Goal: Task Accomplishment & Management: Use online tool/utility

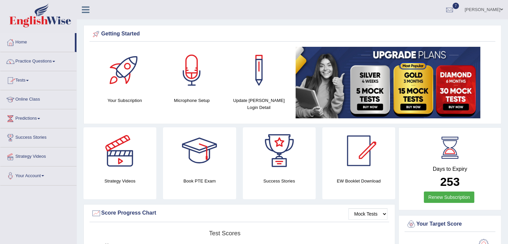
click at [48, 61] on link "Practice Questions" at bounding box center [38, 60] width 76 height 17
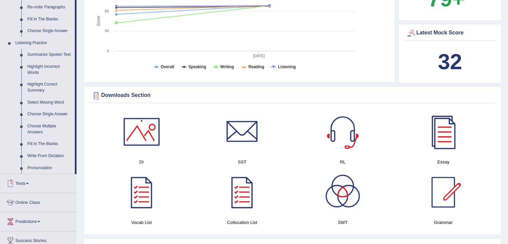
scroll to position [282, 0]
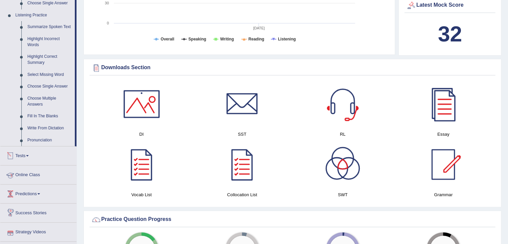
click at [25, 152] on link "Tests" at bounding box center [38, 154] width 76 height 17
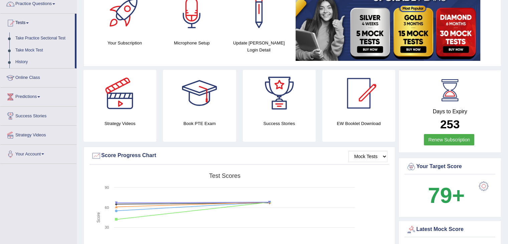
scroll to position [0, 0]
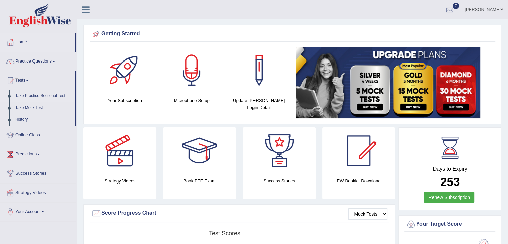
click at [38, 96] on link "Take Practice Sectional Test" at bounding box center [43, 96] width 63 height 12
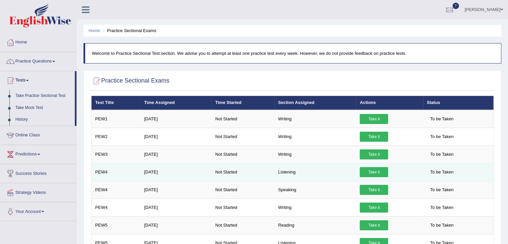
click at [379, 171] on link "Take it" at bounding box center [374, 172] width 28 height 10
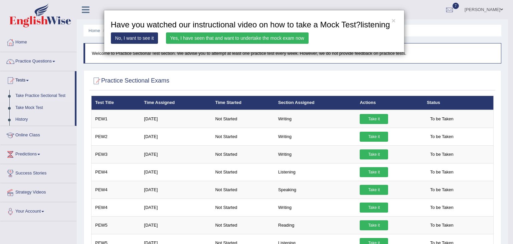
click at [214, 37] on link "Yes, I have seen that and want to undertake the mock exam now" at bounding box center [237, 37] width 143 height 11
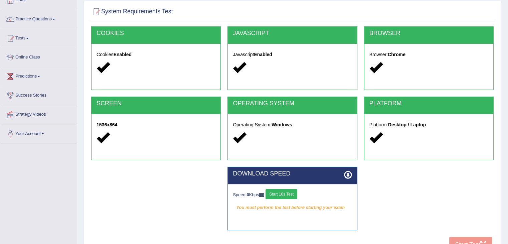
scroll to position [43, 0]
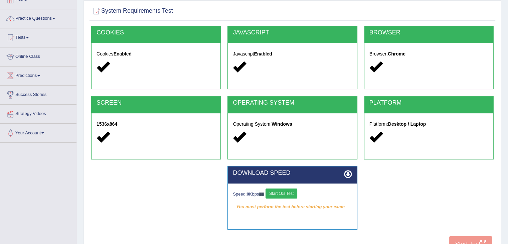
click at [287, 194] on button "Start 10s Test" at bounding box center [282, 194] width 32 height 10
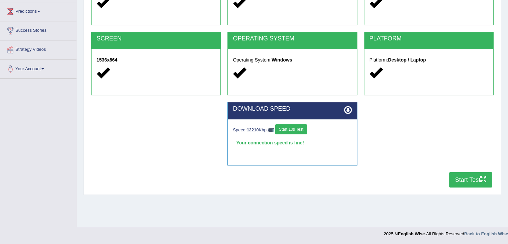
click at [473, 180] on button "Start Test" at bounding box center [471, 179] width 43 height 15
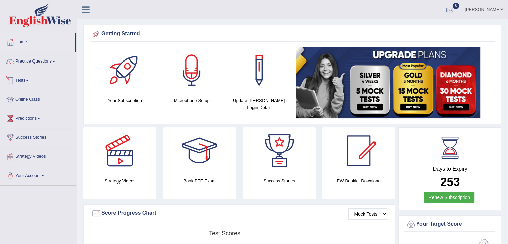
click at [25, 81] on link "Tests" at bounding box center [38, 79] width 76 height 17
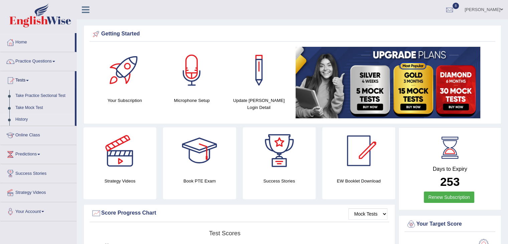
click at [22, 122] on link "History" at bounding box center [43, 120] width 63 height 12
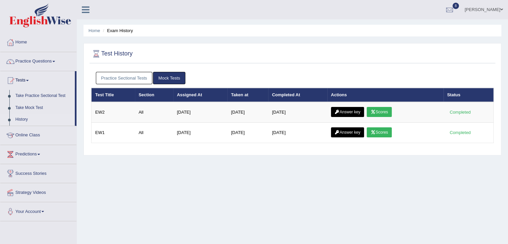
click at [124, 80] on link "Practice Sectional Tests" at bounding box center [124, 78] width 57 height 12
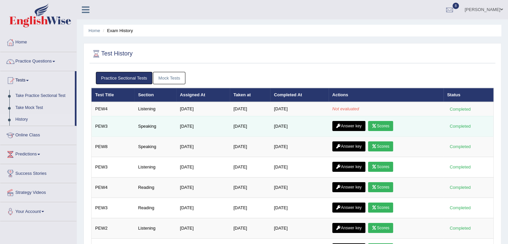
click at [384, 126] on link "Scores" at bounding box center [380, 126] width 25 height 10
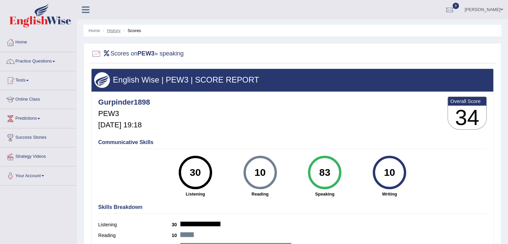
click at [114, 32] on link "History" at bounding box center [113, 30] width 13 height 5
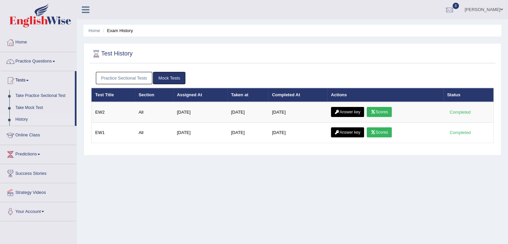
click at [126, 78] on link "Practice Sectional Tests" at bounding box center [124, 78] width 57 height 12
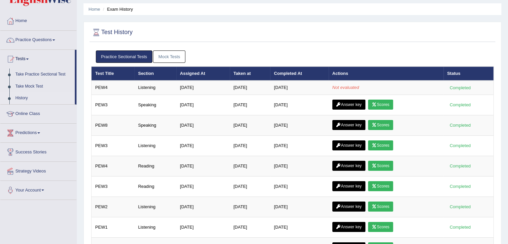
scroll to position [23, 0]
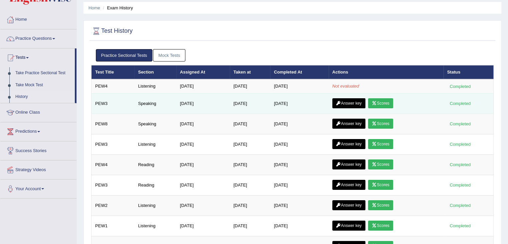
click at [348, 101] on link "Answer key" at bounding box center [349, 103] width 33 height 10
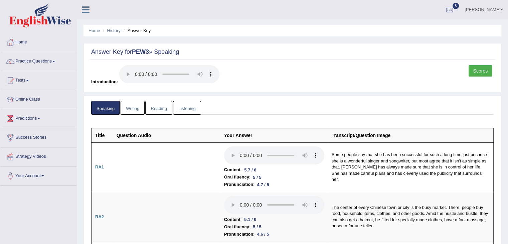
click at [481, 73] on link "Scores" at bounding box center [480, 70] width 23 height 11
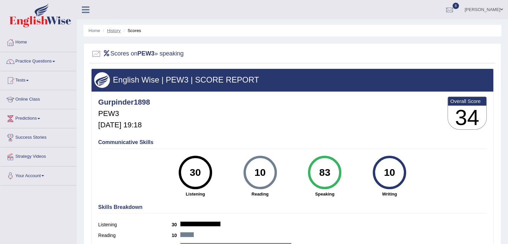
click at [115, 31] on link "History" at bounding box center [113, 30] width 13 height 5
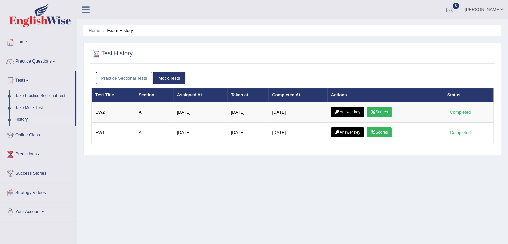
click at [131, 76] on link "Practice Sectional Tests" at bounding box center [124, 78] width 57 height 12
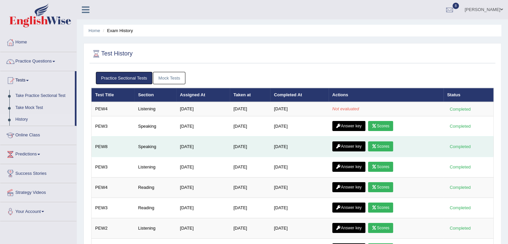
click at [385, 146] on link "Scores" at bounding box center [380, 146] width 25 height 10
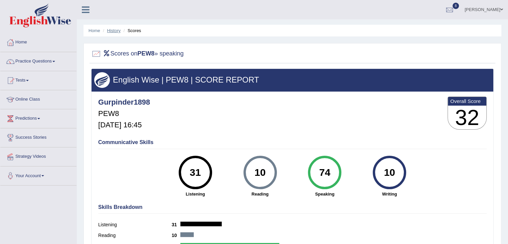
click at [112, 30] on link "History" at bounding box center [113, 30] width 13 height 5
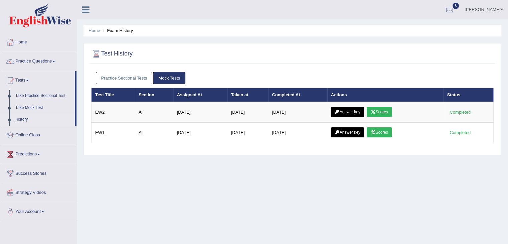
click at [140, 78] on link "Practice Sectional Tests" at bounding box center [124, 78] width 57 height 12
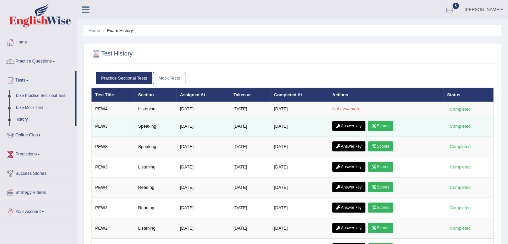
click at [390, 124] on link "Scores" at bounding box center [380, 126] width 25 height 10
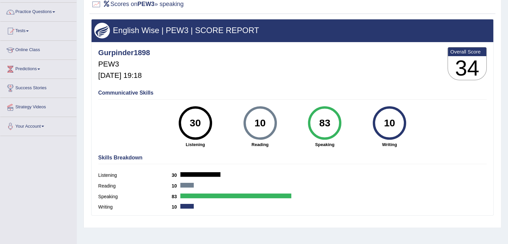
scroll to position [53, 0]
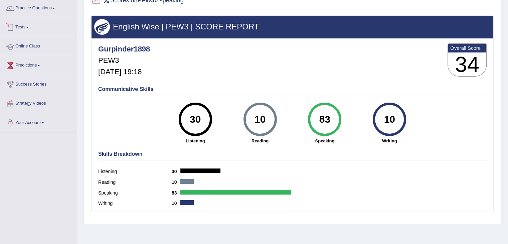
click at [21, 28] on link "Tests" at bounding box center [38, 26] width 76 height 17
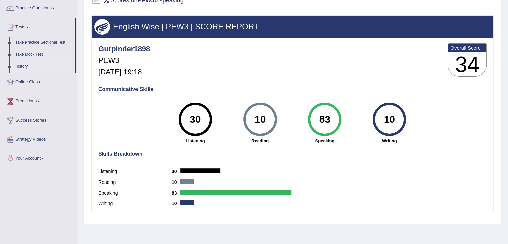
click at [20, 67] on link "History" at bounding box center [43, 67] width 63 height 12
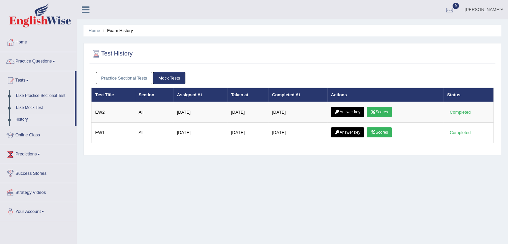
click at [107, 80] on link "Practice Sectional Tests" at bounding box center [124, 78] width 57 height 12
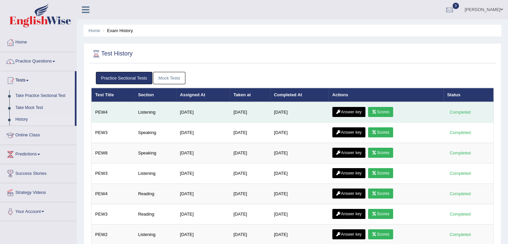
click at [383, 111] on link "Scores" at bounding box center [380, 112] width 25 height 10
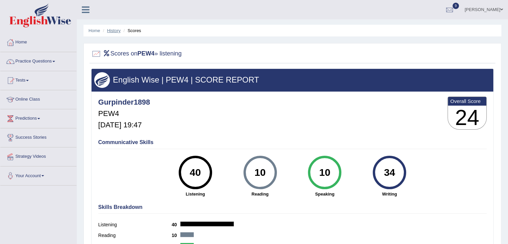
click at [117, 30] on link "History" at bounding box center [113, 30] width 13 height 5
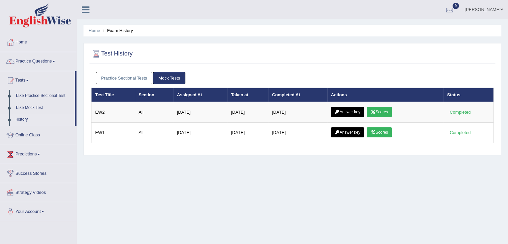
click at [117, 79] on link "Practice Sectional Tests" at bounding box center [124, 78] width 57 height 12
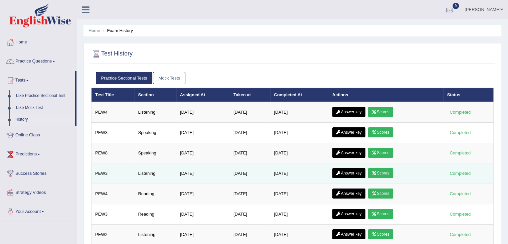
click at [393, 169] on link "Scores" at bounding box center [380, 173] width 25 height 10
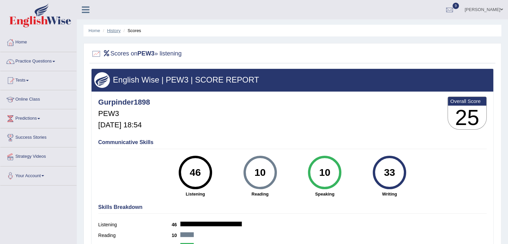
click at [114, 29] on link "History" at bounding box center [113, 30] width 13 height 5
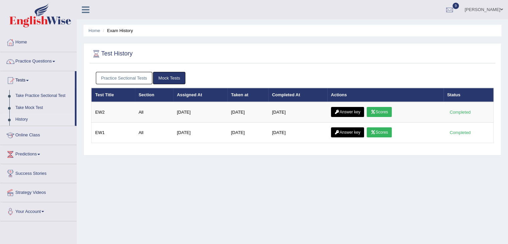
click at [119, 78] on link "Practice Sectional Tests" at bounding box center [124, 78] width 57 height 12
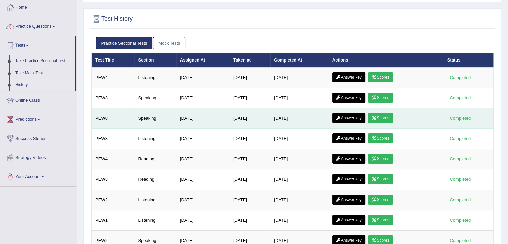
scroll to position [35, 0]
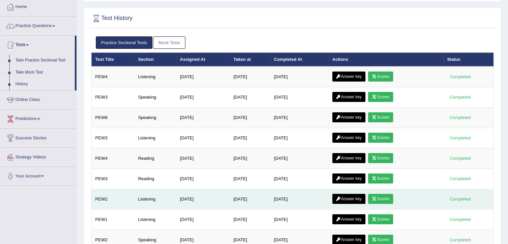
click at [384, 199] on link "Scores" at bounding box center [380, 199] width 25 height 10
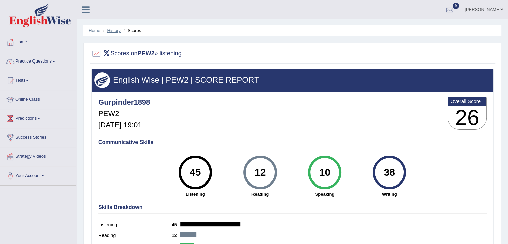
click at [115, 31] on link "History" at bounding box center [113, 30] width 13 height 5
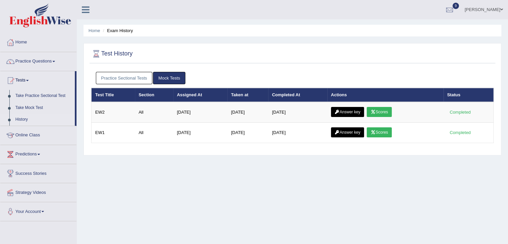
click at [135, 74] on link "Practice Sectional Tests" at bounding box center [124, 78] width 57 height 12
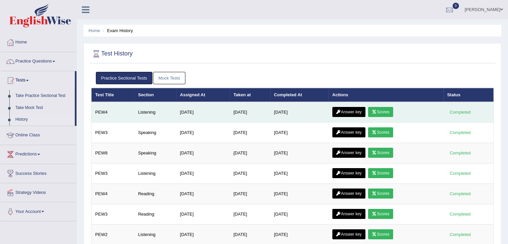
click at [346, 111] on link "Answer key" at bounding box center [349, 112] width 33 height 10
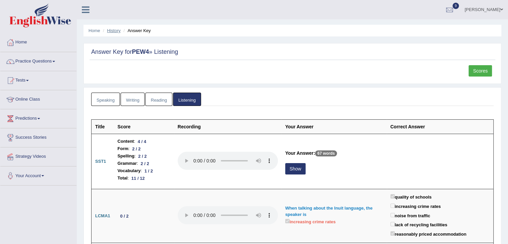
click at [110, 30] on link "History" at bounding box center [113, 30] width 13 height 5
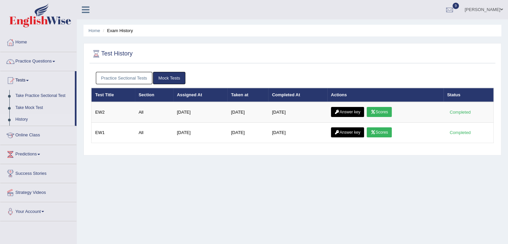
click at [141, 81] on link "Practice Sectional Tests" at bounding box center [124, 78] width 57 height 12
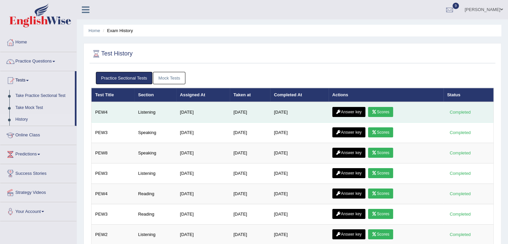
click at [389, 112] on link "Scores" at bounding box center [380, 112] width 25 height 10
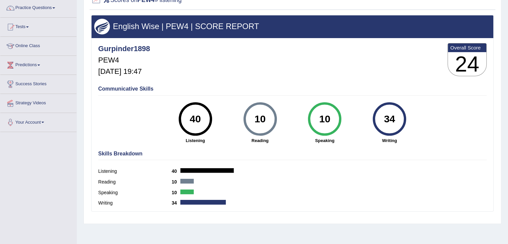
scroll to position [107, 0]
